Goal: Task Accomplishment & Management: Manage account settings

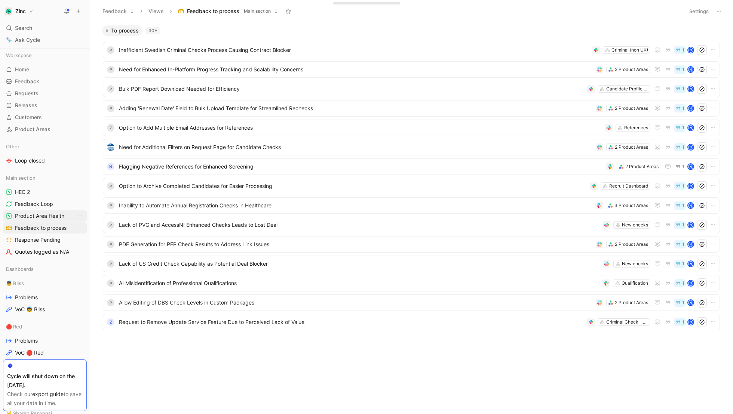
scroll to position [57, 0]
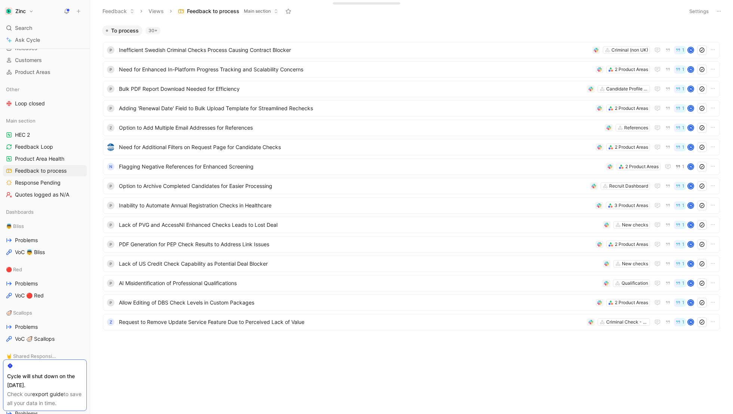
click at [41, 169] on span "Feedback to process" at bounding box center [41, 170] width 52 height 7
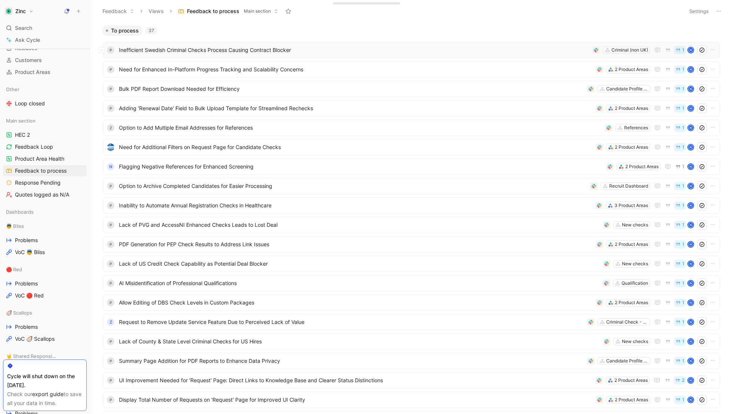
click at [139, 48] on span "Inefficient Swedish Criminal Checks Process Causing Contract Blocker" at bounding box center [354, 50] width 470 height 9
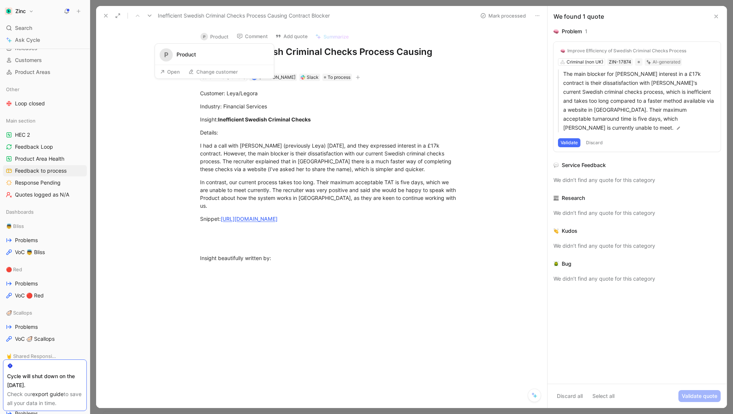
click at [219, 33] on button "P Product" at bounding box center [214, 36] width 35 height 11
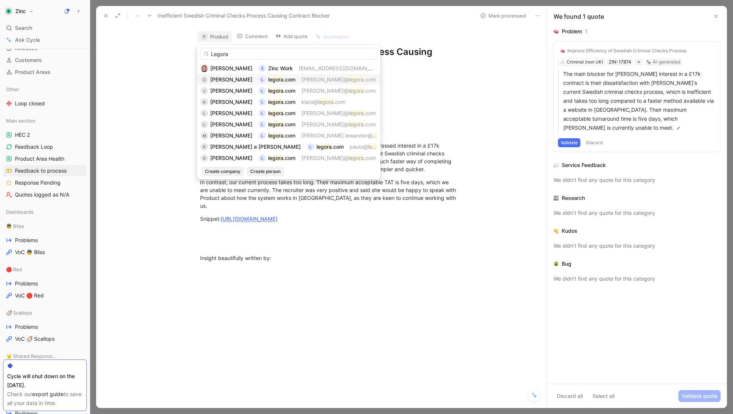
type input "Legora"
click at [346, 79] on div "c [PERSON_NAME] .com [PERSON_NAME]@ [PERSON_NAME] .com" at bounding box center [288, 79] width 176 height 9
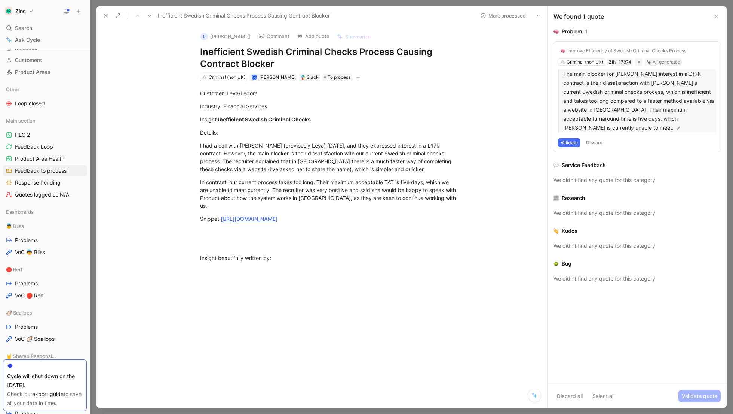
click at [677, 126] on img at bounding box center [678, 128] width 5 height 5
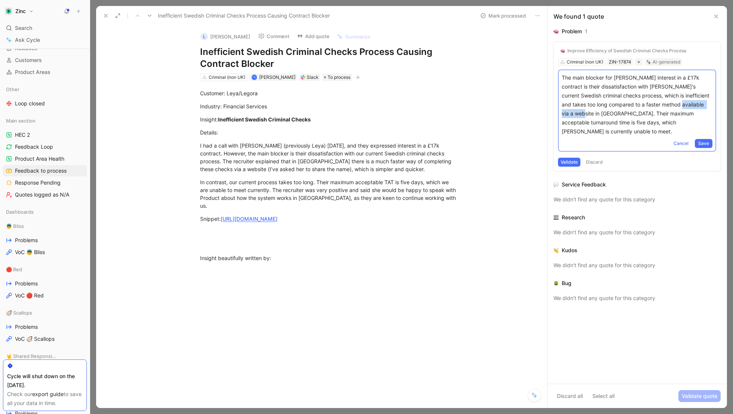
drag, startPoint x: 668, startPoint y: 105, endPoint x: 581, endPoint y: 112, distance: 87.1
click at [581, 112] on p "The main blocker for [PERSON_NAME] interest in a £17k contract is their dissati…" at bounding box center [637, 104] width 151 height 63
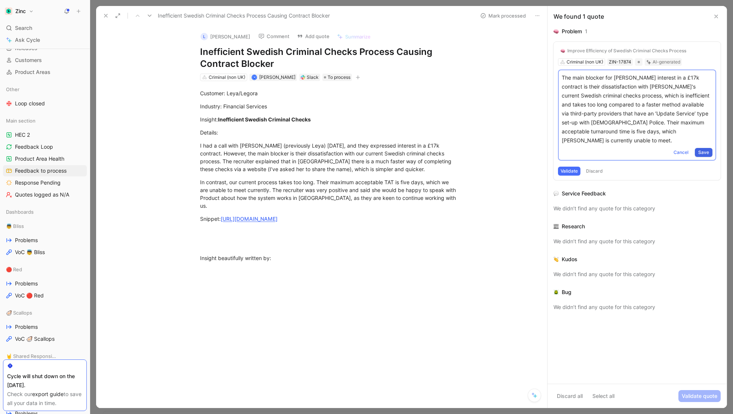
click at [701, 149] on span "Save" at bounding box center [703, 152] width 11 height 7
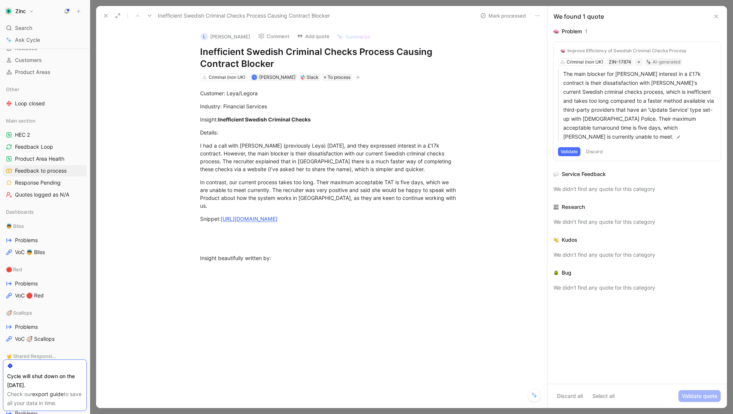
click at [571, 147] on button "Validate" at bounding box center [569, 151] width 22 height 9
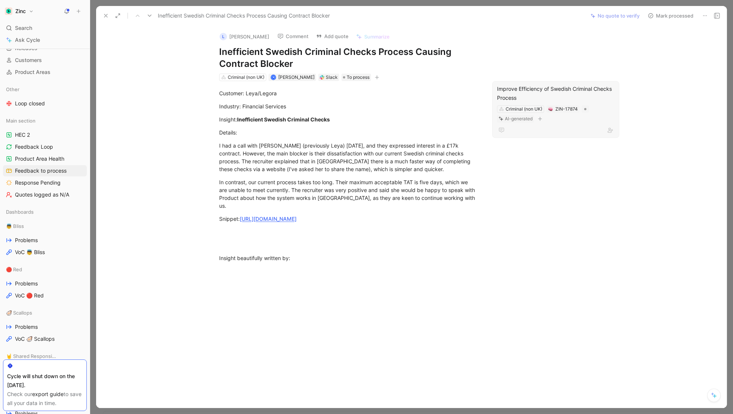
click at [542, 91] on div "Improve Efficiency of Swedish Criminal Checks Process" at bounding box center [555, 94] width 117 height 18
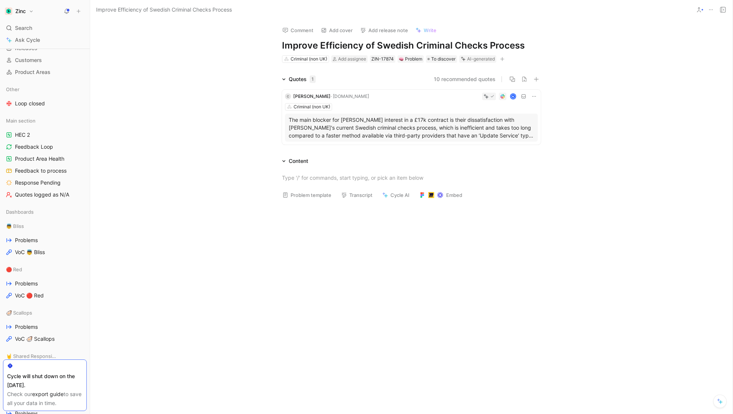
click at [371, 42] on h1 "Improve Efficiency of Swedish Criminal Checks Process" at bounding box center [411, 46] width 259 height 12
drag, startPoint x: 525, startPoint y: 44, endPoint x: 259, endPoint y: 34, distance: 265.7
click at [259, 34] on div "Comment Add cover Add release note Write Improve Efficiency of Swedish Criminal…" at bounding box center [411, 217] width 642 height 394
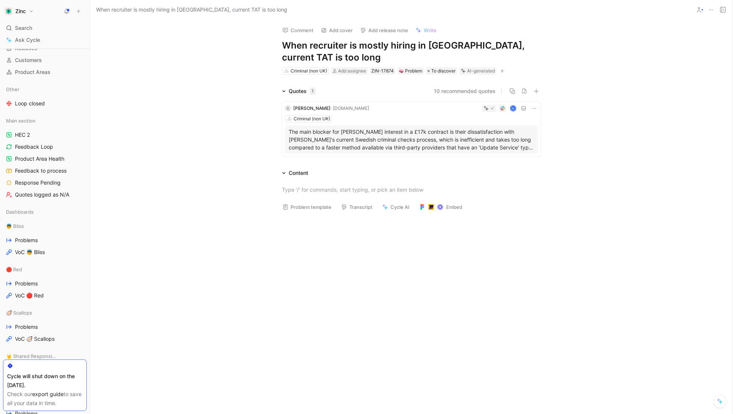
click at [520, 47] on h1 "When recruiter is mostly hiring in [GEOGRAPHIC_DATA], current TAT is too long" at bounding box center [411, 52] width 259 height 24
click at [171, 90] on div "Quotes 1 10 recommended quotes c camilla · [DOMAIN_NAME] N Criminal (non UK) Th…" at bounding box center [411, 123] width 642 height 73
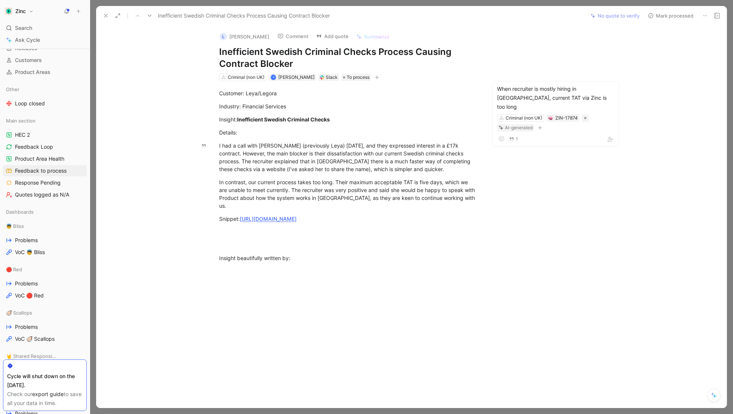
click at [670, 12] on button "Mark processed" at bounding box center [670, 15] width 52 height 10
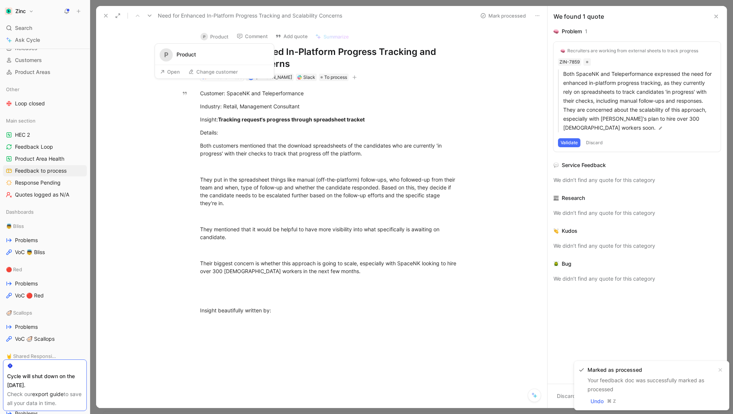
click at [217, 36] on button "P Product" at bounding box center [214, 36] width 35 height 11
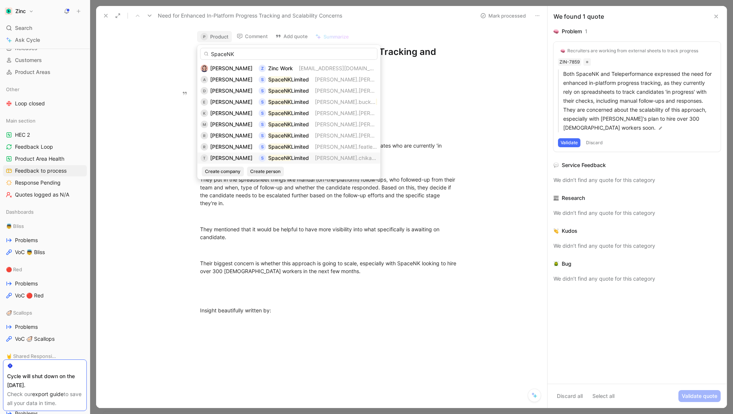
type input "SpaceNK"
click at [228, 156] on span "[PERSON_NAME]" at bounding box center [231, 158] width 42 height 6
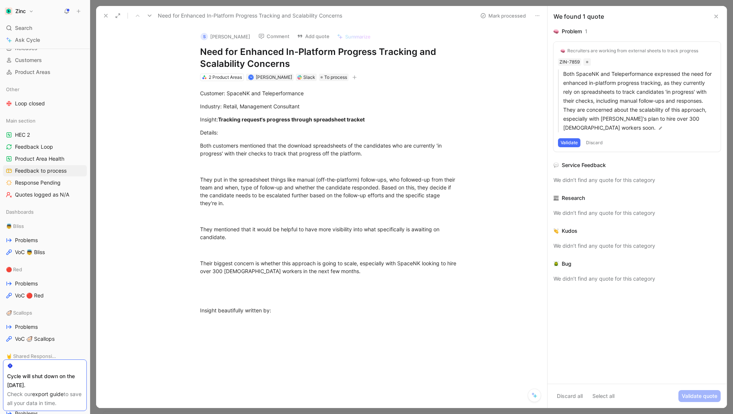
click at [607, 51] on div "Recruiters are working from external sheets to track progress" at bounding box center [632, 51] width 131 height 6
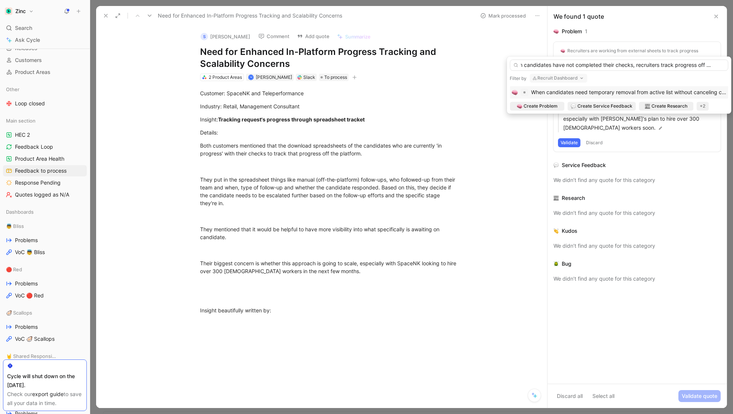
scroll to position [0, 16]
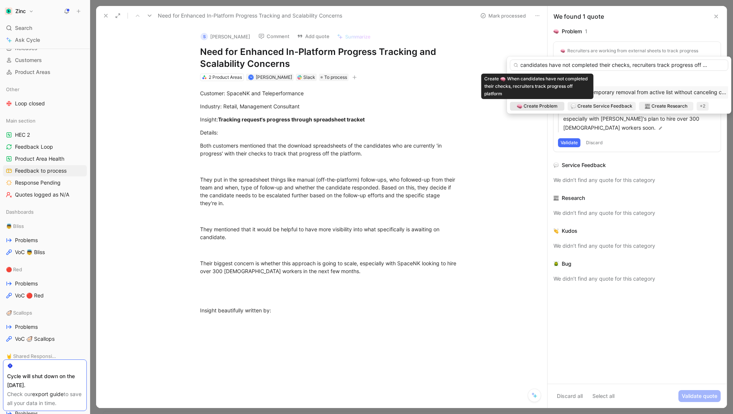
type input "When candidates have not completed their checks, recruiters track progress off …"
click at [541, 107] on span "Create Problem" at bounding box center [540, 105] width 34 height 7
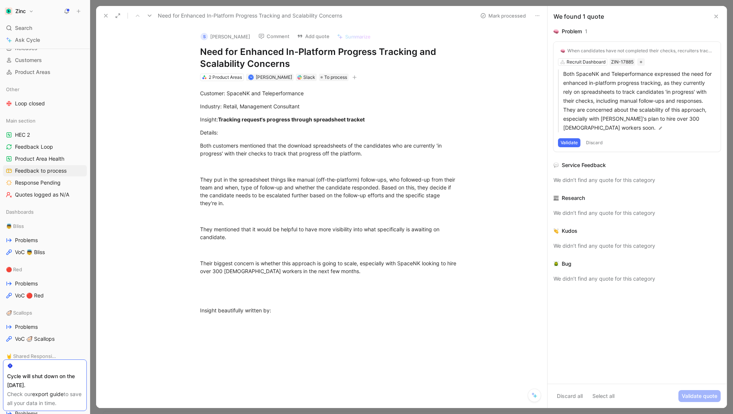
click at [568, 141] on button "Validate" at bounding box center [569, 142] width 22 height 9
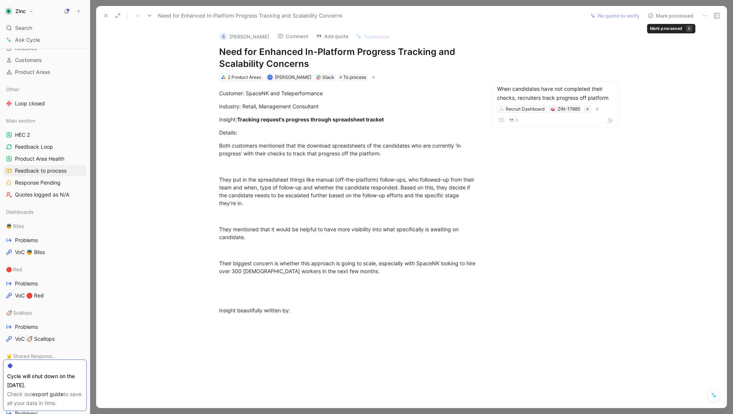
click at [658, 18] on button "Mark processed" at bounding box center [670, 15] width 52 height 10
